Goal: Task Accomplishment & Management: Manage account settings

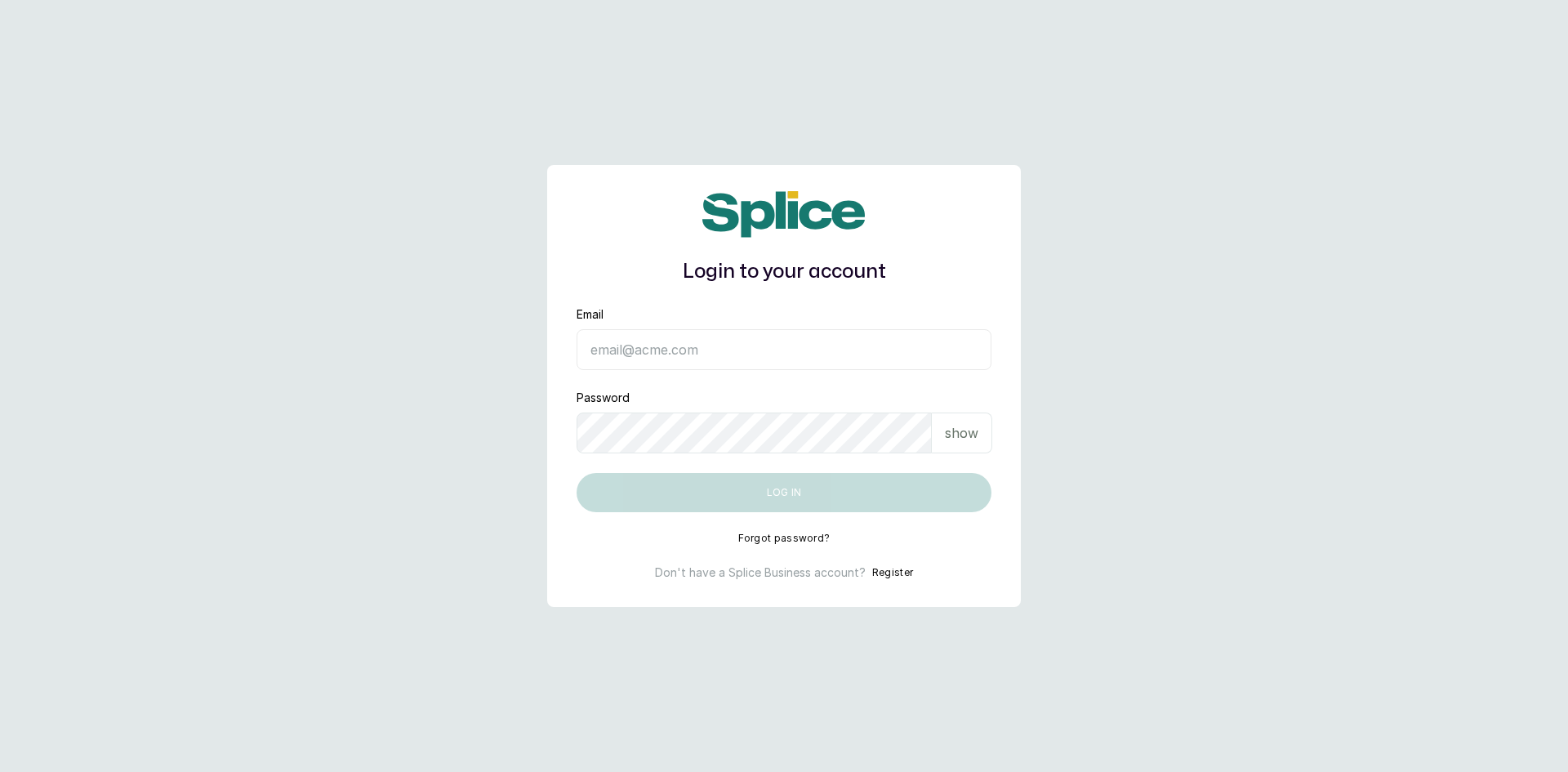
type input "sknanalyticsmedaesthetics@gmail.com"
click at [975, 441] on p "show" at bounding box center [961, 433] width 33 height 20
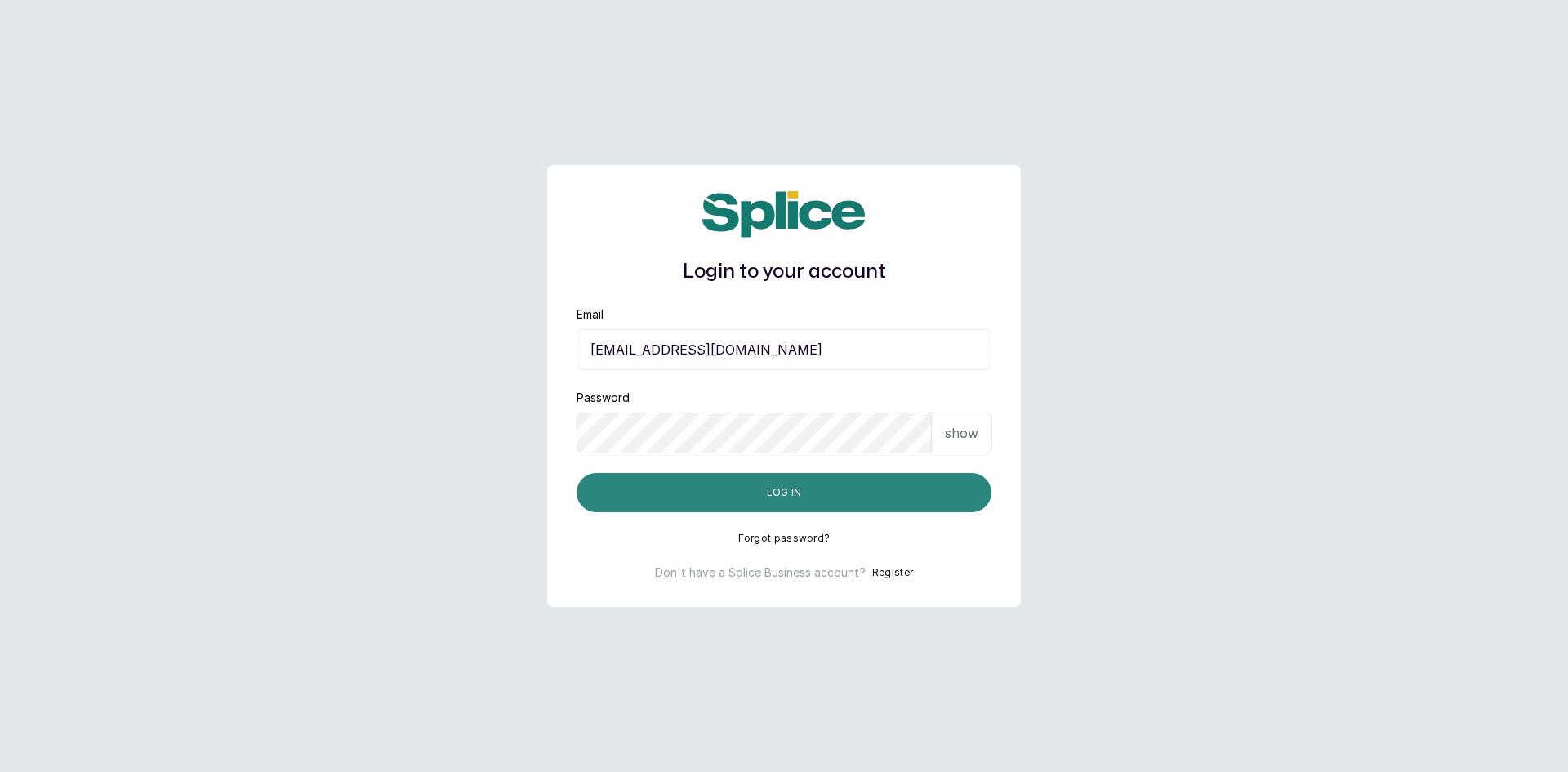
click at [792, 499] on button "Log in" at bounding box center [784, 492] width 415 height 39
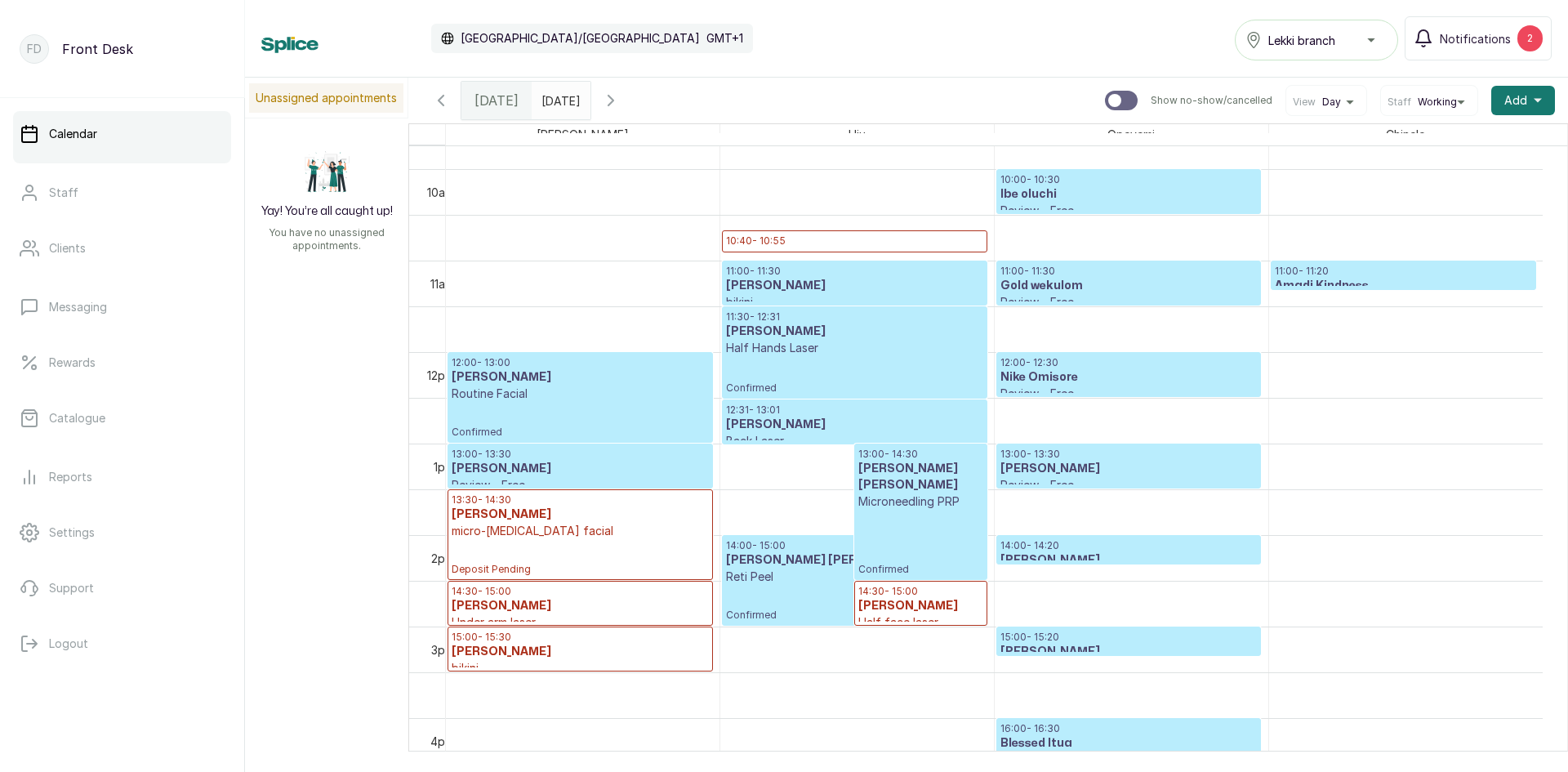
scroll to position [795, 0]
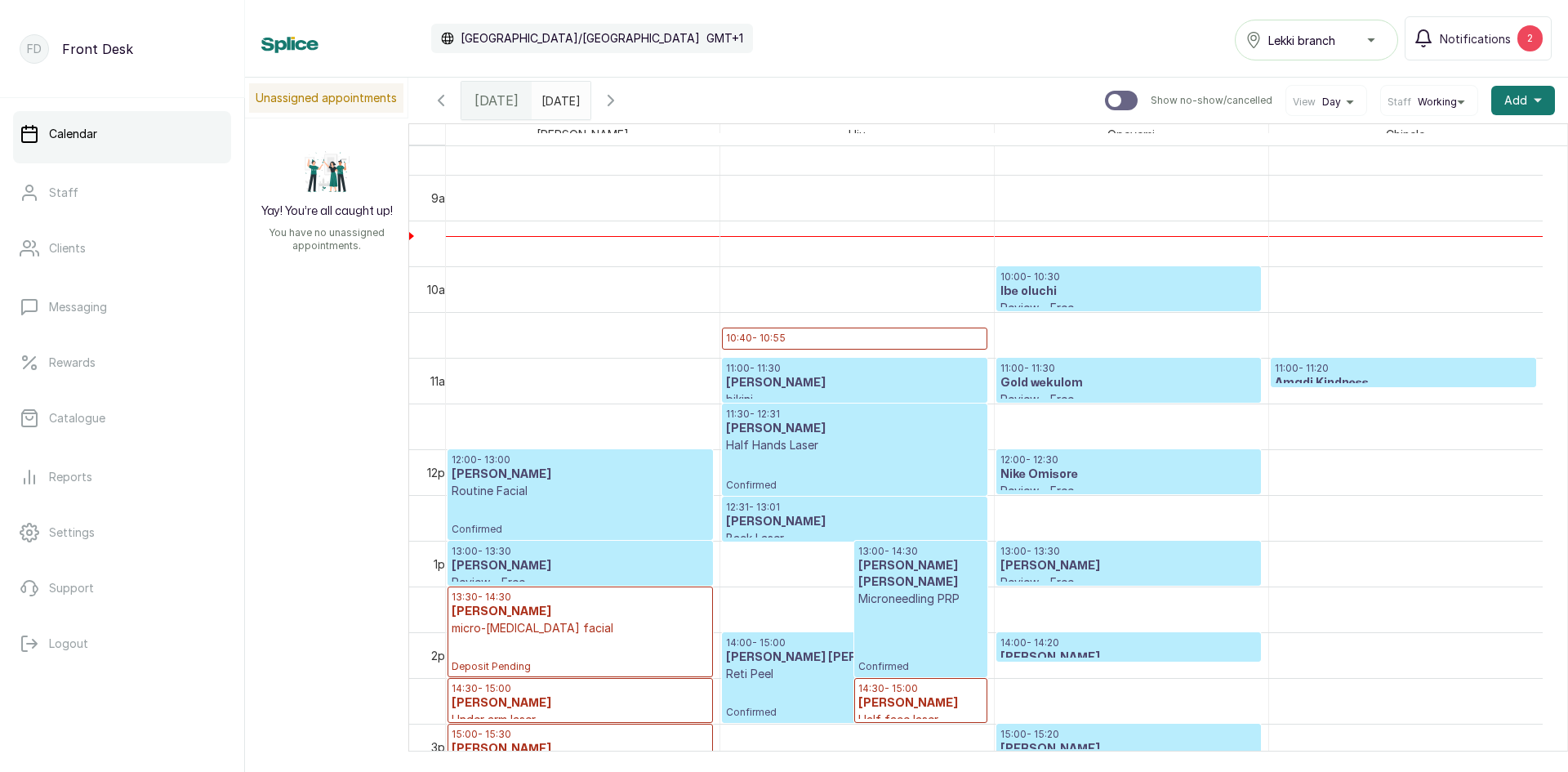
click at [444, 101] on icon "button" at bounding box center [440, 100] width 20 height 20
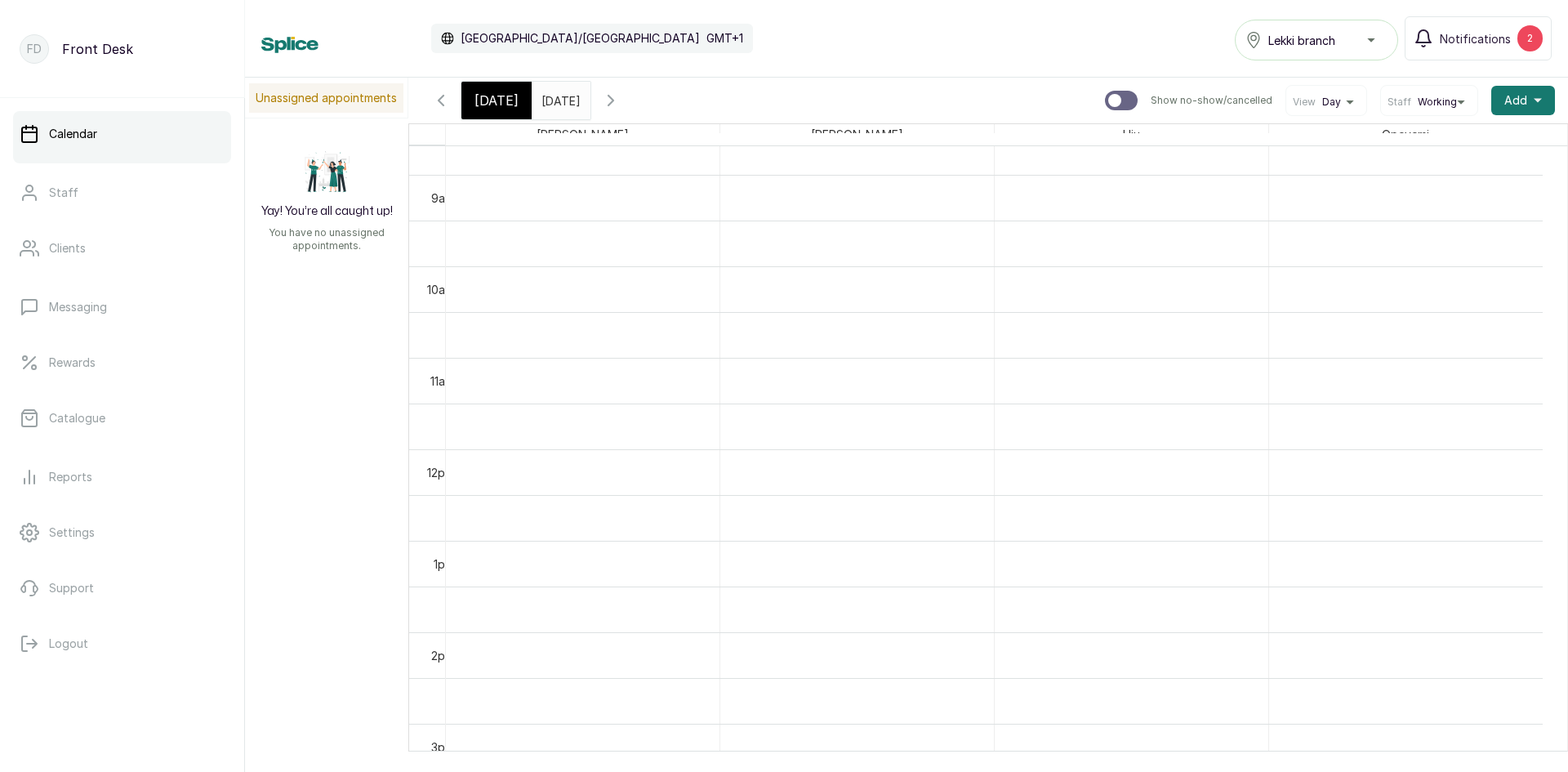
scroll to position [550, 0]
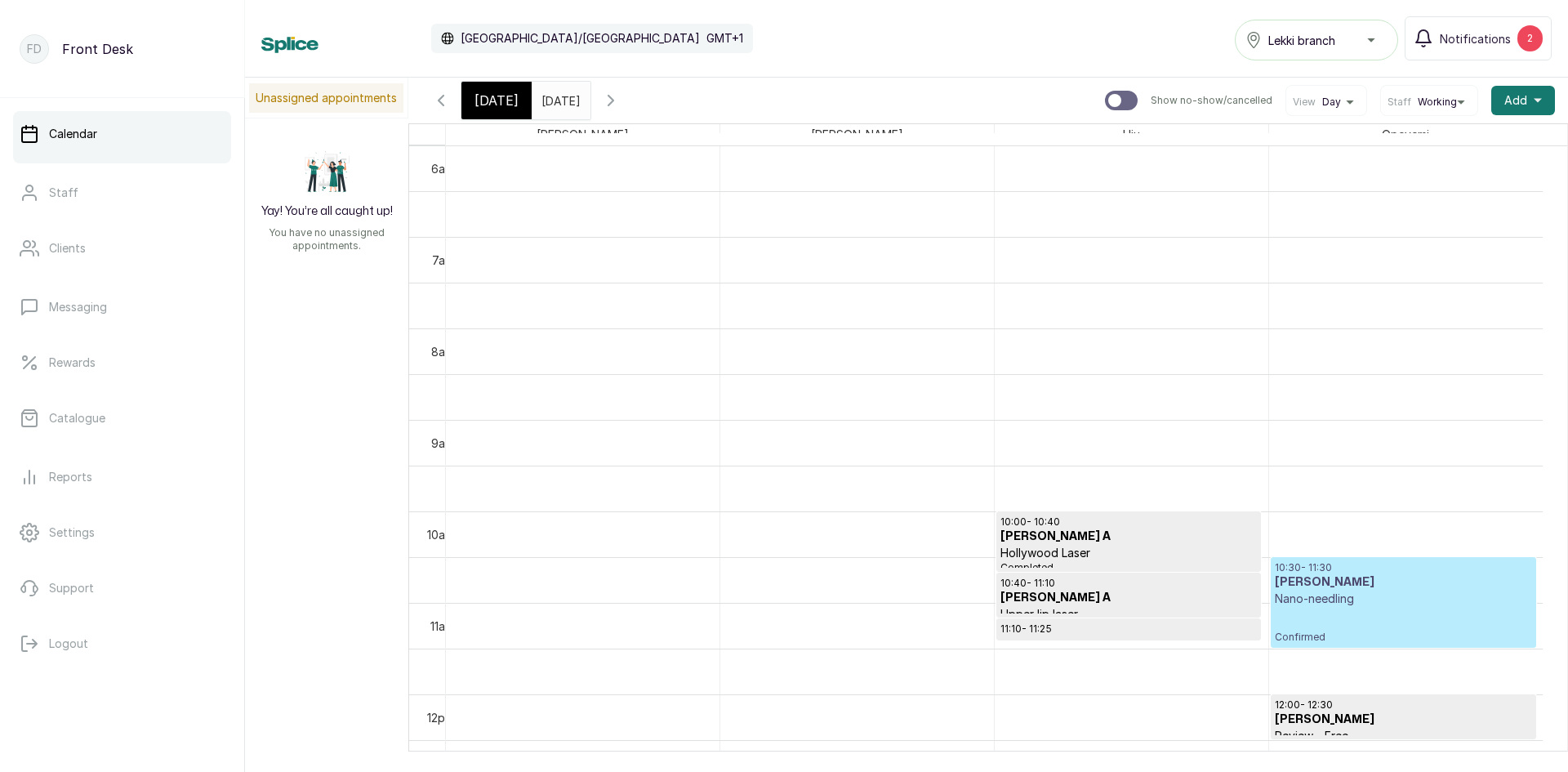
click at [444, 101] on icon "button" at bounding box center [440, 100] width 20 height 20
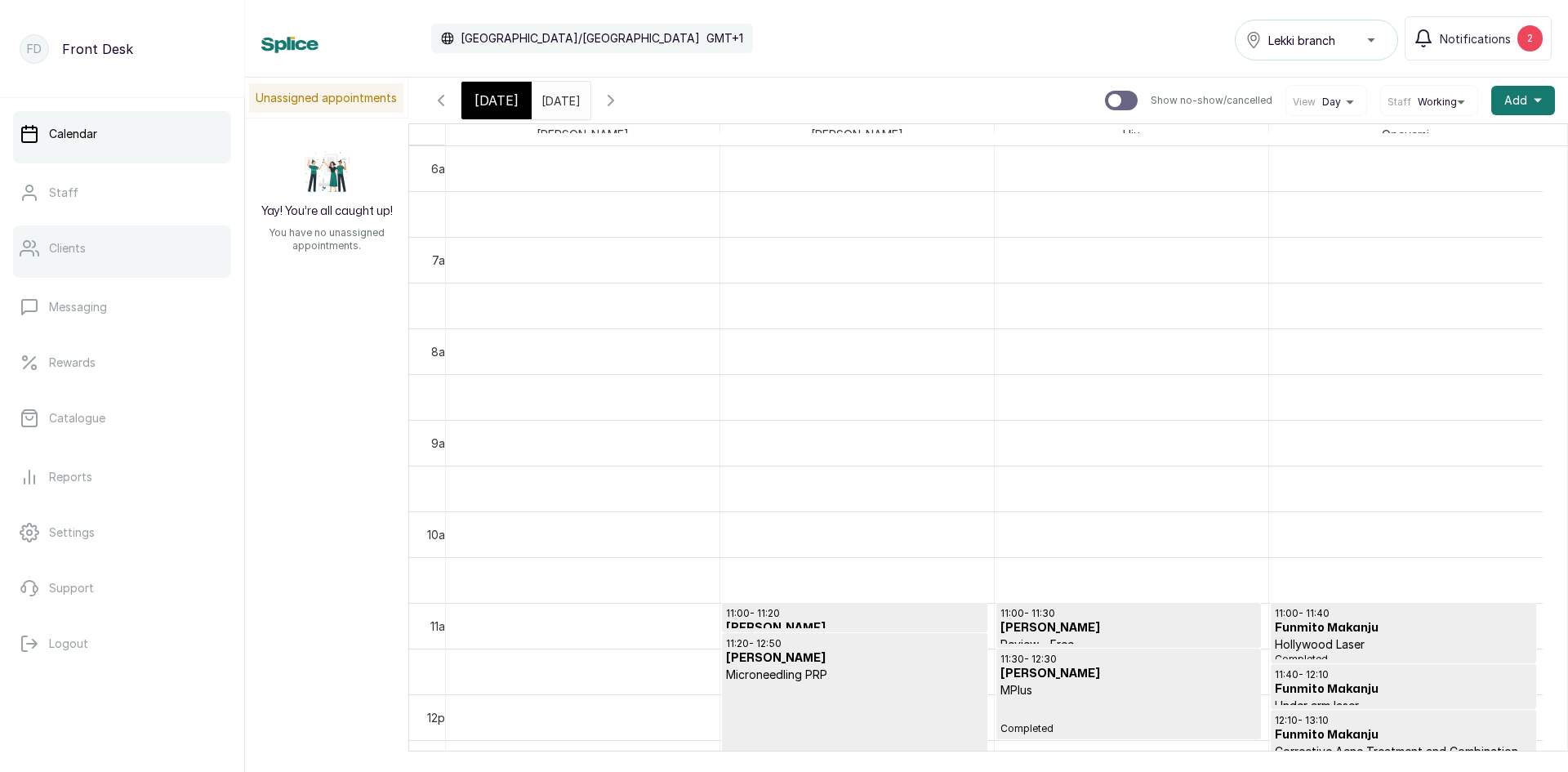
click at [67, 243] on p "Clients" at bounding box center [68, 247] width 37 height 16
